Goal: Obtain resource: Download file/media

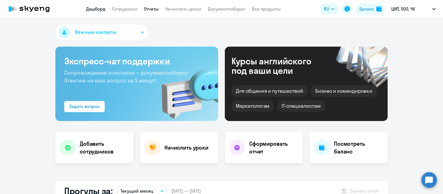
click at [157, 9] on link "Отчеты" at bounding box center [151, 9] width 15 height 6
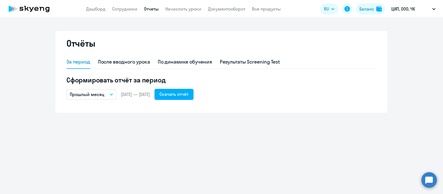
click at [89, 93] on p "Прошлый месяц" at bounding box center [87, 94] width 35 height 7
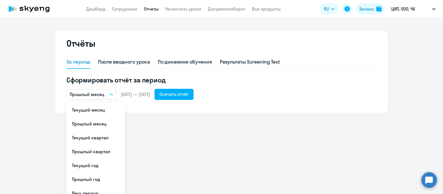
click at [187, 125] on div "Отчёты За период После вводного урока По динамике обучения Результаты Screening…" at bounding box center [221, 106] width 443 height 176
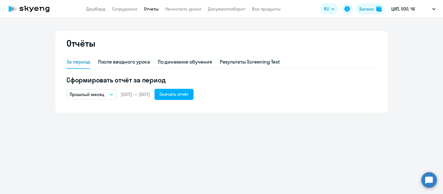
click at [100, 93] on p "Прошлый месяц" at bounding box center [87, 94] width 35 height 7
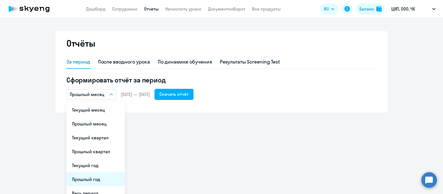
scroll to position [21, 0]
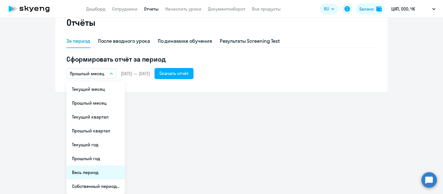
click at [93, 175] on li "Весь период" at bounding box center [95, 172] width 58 height 14
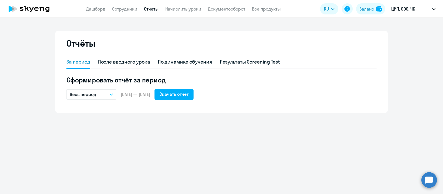
scroll to position [0, 0]
click at [185, 92] on div "Скачать отчёт" at bounding box center [174, 94] width 29 height 7
